Goal: Information Seeking & Learning: Learn about a topic

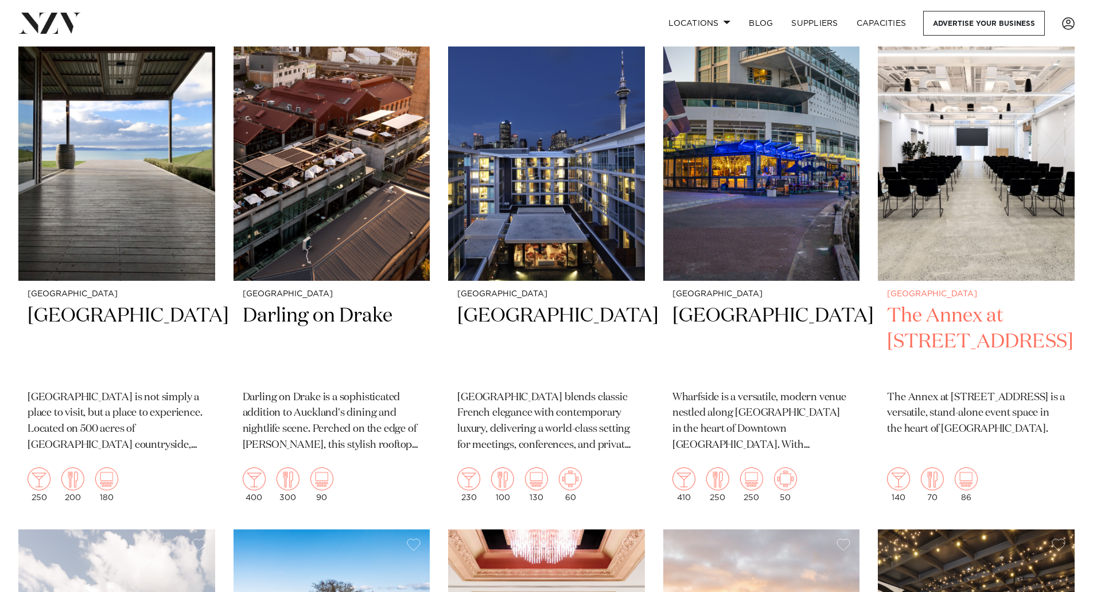
scroll to position [516, 0]
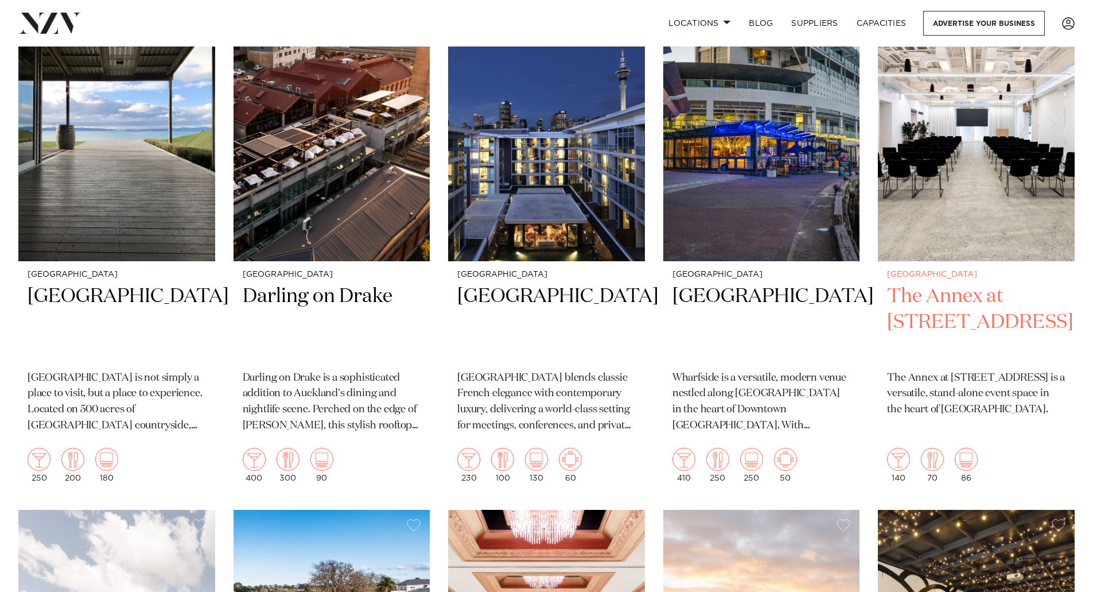
click at [968, 283] on h2 "The Annex at [STREET_ADDRESS]" at bounding box center [976, 321] width 178 height 77
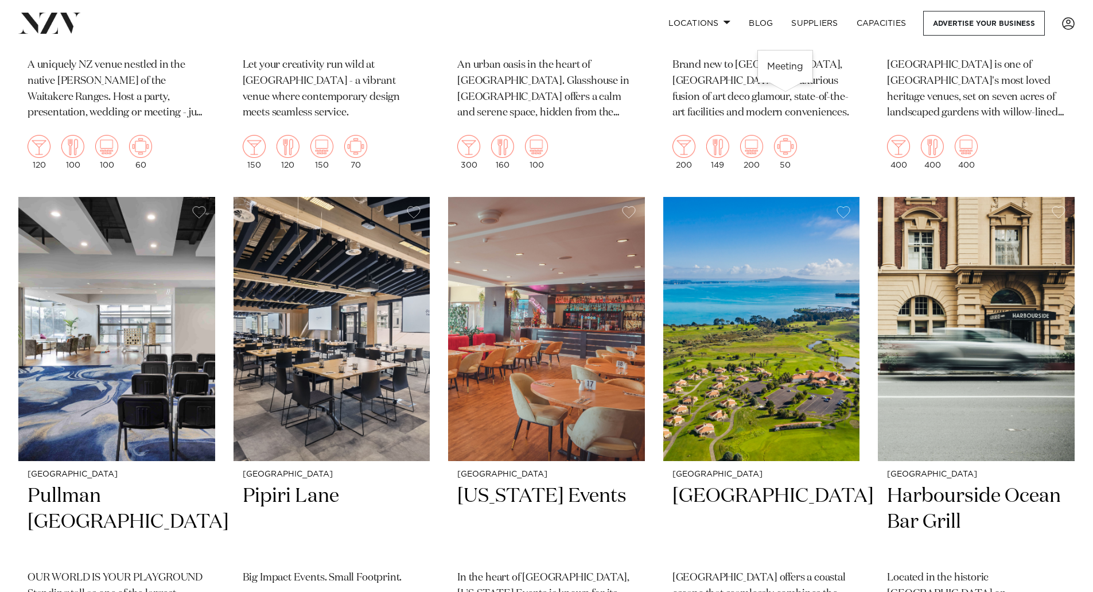
scroll to position [3443, 0]
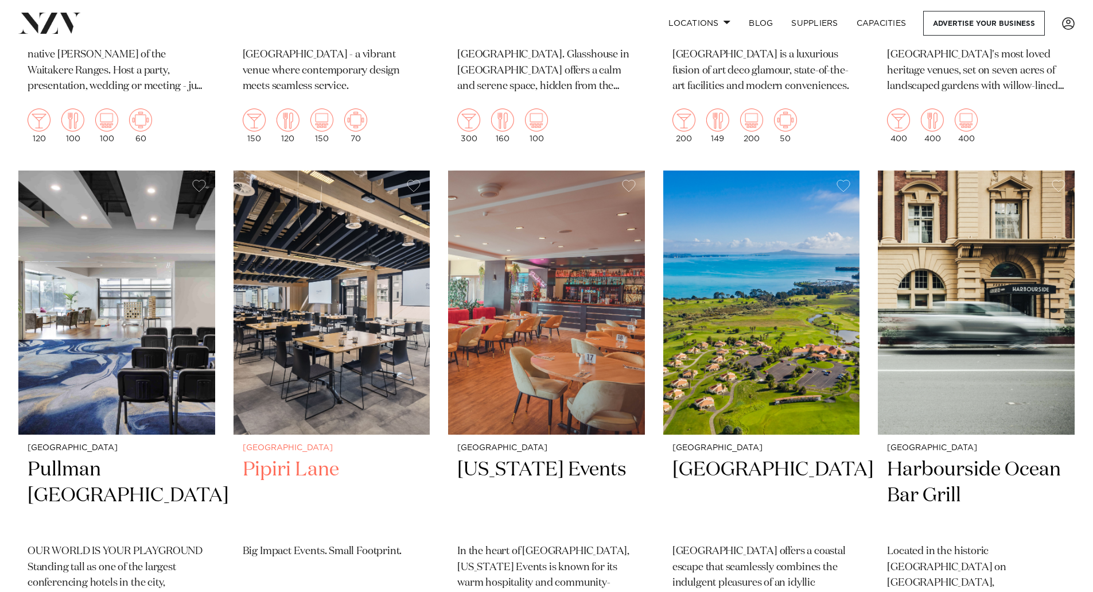
click at [344, 303] on img at bounding box center [332, 302] width 197 height 264
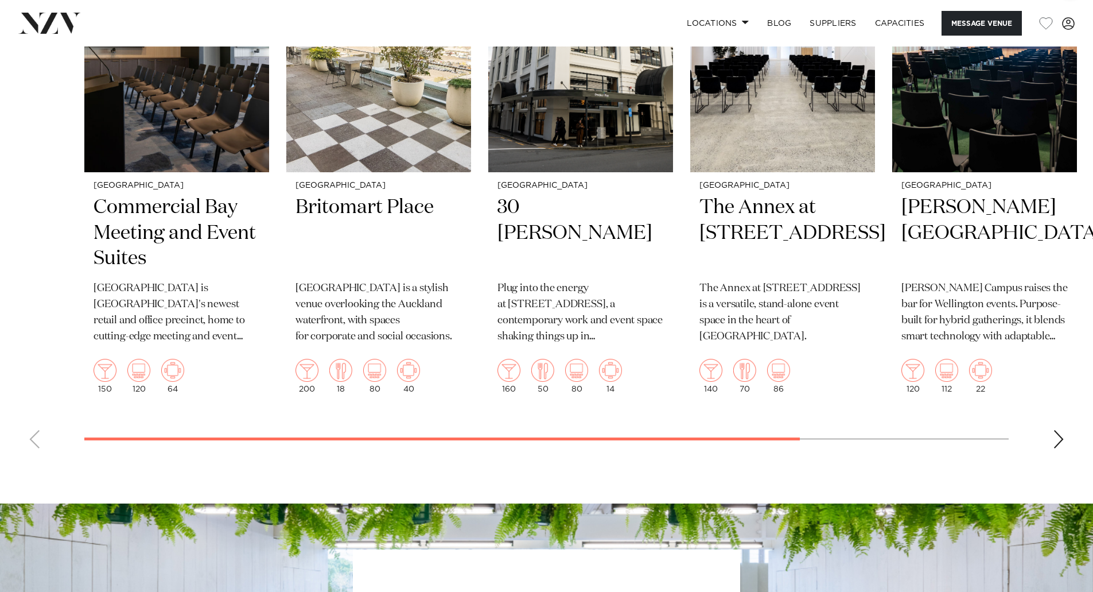
click at [1061, 436] on div "Next slide" at bounding box center [1058, 439] width 11 height 18
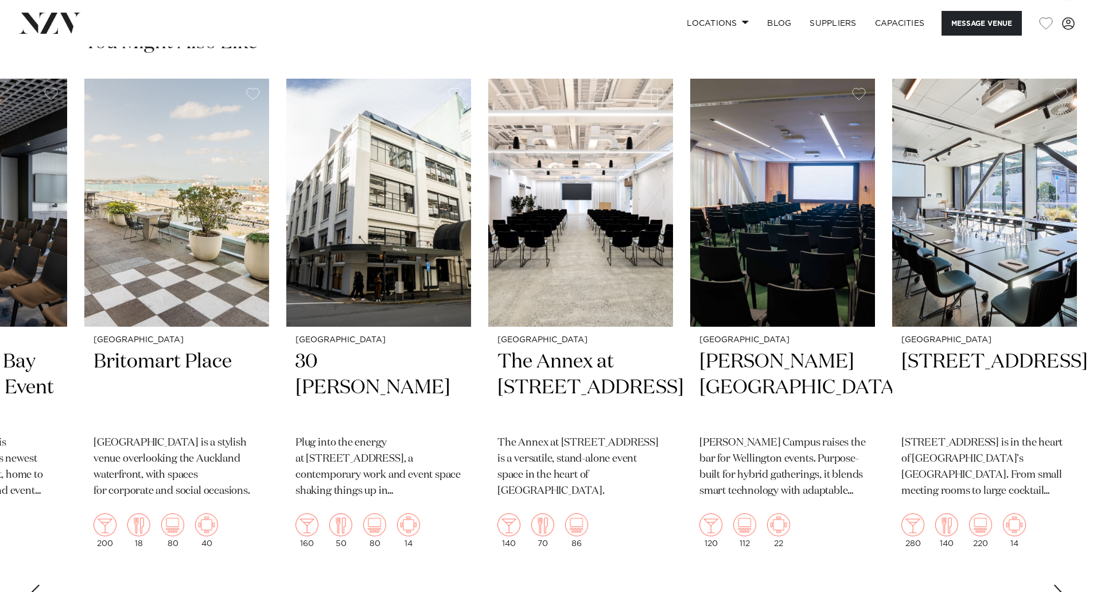
scroll to position [1779, 0]
